Goal: Information Seeking & Learning: Learn about a topic

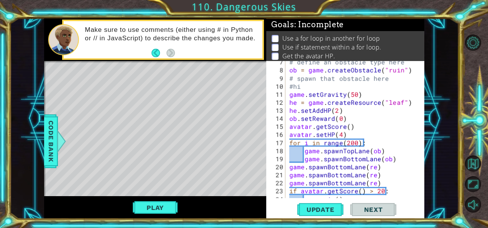
scroll to position [88, 0]
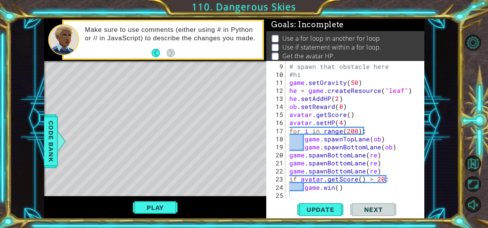
click at [366, 117] on div "# spawn that obstacle here #hi game . setGravity ( 50 ) he = game . createResou…" at bounding box center [354, 138] width 133 height 153
click at [380, 151] on div "# spawn that obstacle here #hi game . setGravity ( 50 ) he = game . createResou…" at bounding box center [354, 138] width 133 height 153
click at [351, 136] on div "# spawn that obstacle here #hi game . setGravity ( 50 ) he = game . createResou…" at bounding box center [354, 138] width 133 height 153
click at [353, 132] on div "# spawn that obstacle here #hi game . setGravity ( 50 ) he = game . createResou…" at bounding box center [354, 138] width 133 height 153
click at [356, 133] on div "# spawn that obstacle here #hi game . setGravity ( 50 ) he = game . createResou…" at bounding box center [354, 138] width 133 height 153
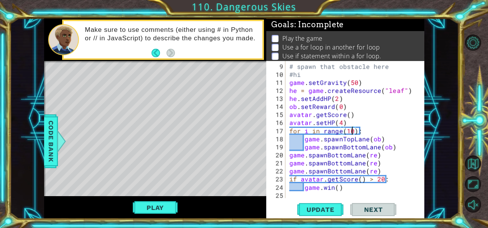
scroll to position [0, 4]
type textarea "for i in range(10):"
click at [321, 209] on span "Update" at bounding box center [320, 210] width 43 height 8
click at [147, 204] on button "Play" at bounding box center [155, 207] width 45 height 15
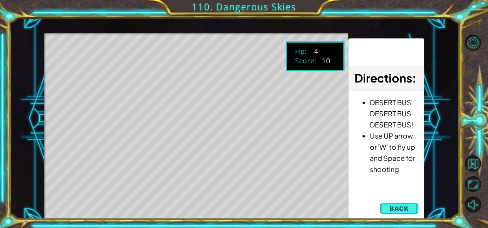
click at [404, 217] on div "Directions : DESERT BUS DESERT BUS DESERT BUS! Use UP arrow or 'W' to fly up an…" at bounding box center [387, 129] width 76 height 182
click at [396, 209] on span "Back" at bounding box center [400, 209] width 20 height 8
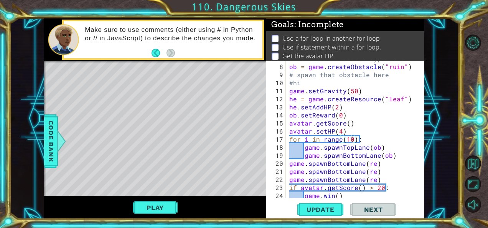
scroll to position [88, 0]
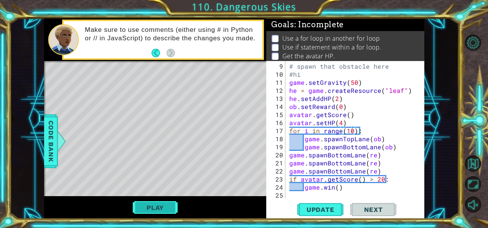
click at [169, 209] on button "Play" at bounding box center [155, 207] width 45 height 15
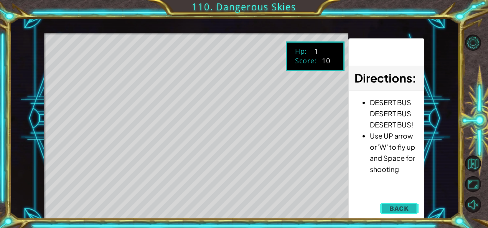
click at [406, 208] on span "Back" at bounding box center [400, 209] width 20 height 8
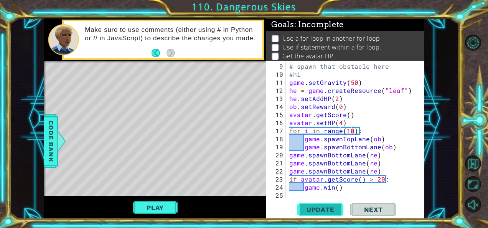
click at [318, 206] on span "Update" at bounding box center [320, 210] width 43 height 8
click at [150, 204] on button "Play" at bounding box center [155, 207] width 45 height 15
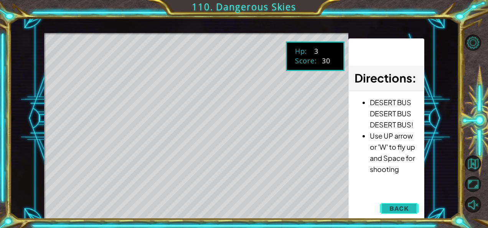
click at [397, 207] on span "Back" at bounding box center [400, 209] width 20 height 8
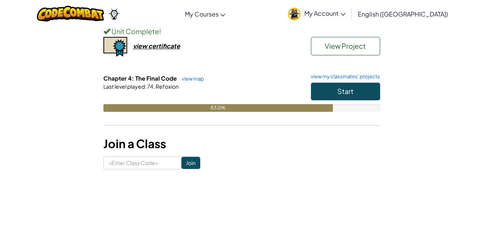
scroll to position [199, 0]
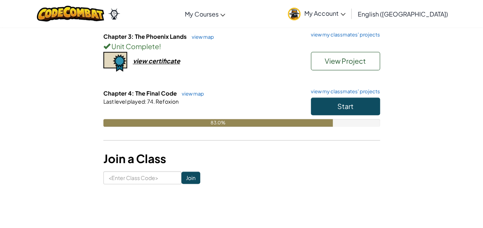
click at [305, 38] on div "Chapter 3: The Phoenix Lands view map view my classmates' projects Unit Complet…" at bounding box center [241, 60] width 276 height 57
click at [345, 11] on span "My Account" at bounding box center [324, 13] width 41 height 8
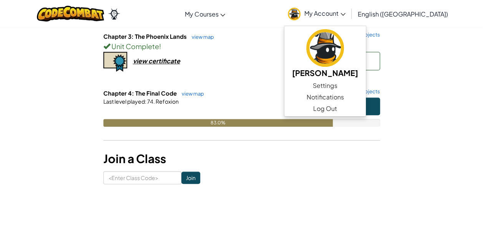
scroll to position [241, 0]
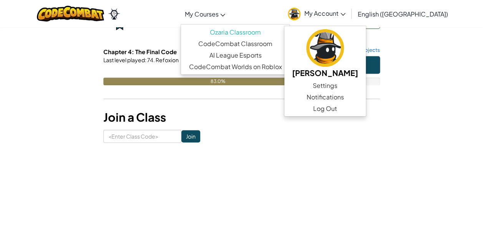
click at [229, 19] on link "My Courses" at bounding box center [204, 13] width 48 height 21
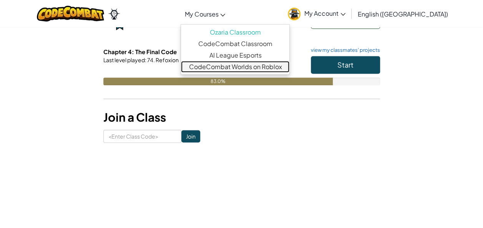
click at [247, 67] on link "CodeCombat Worlds on Roblox" at bounding box center [235, 67] width 108 height 12
